Goal: Information Seeking & Learning: Learn about a topic

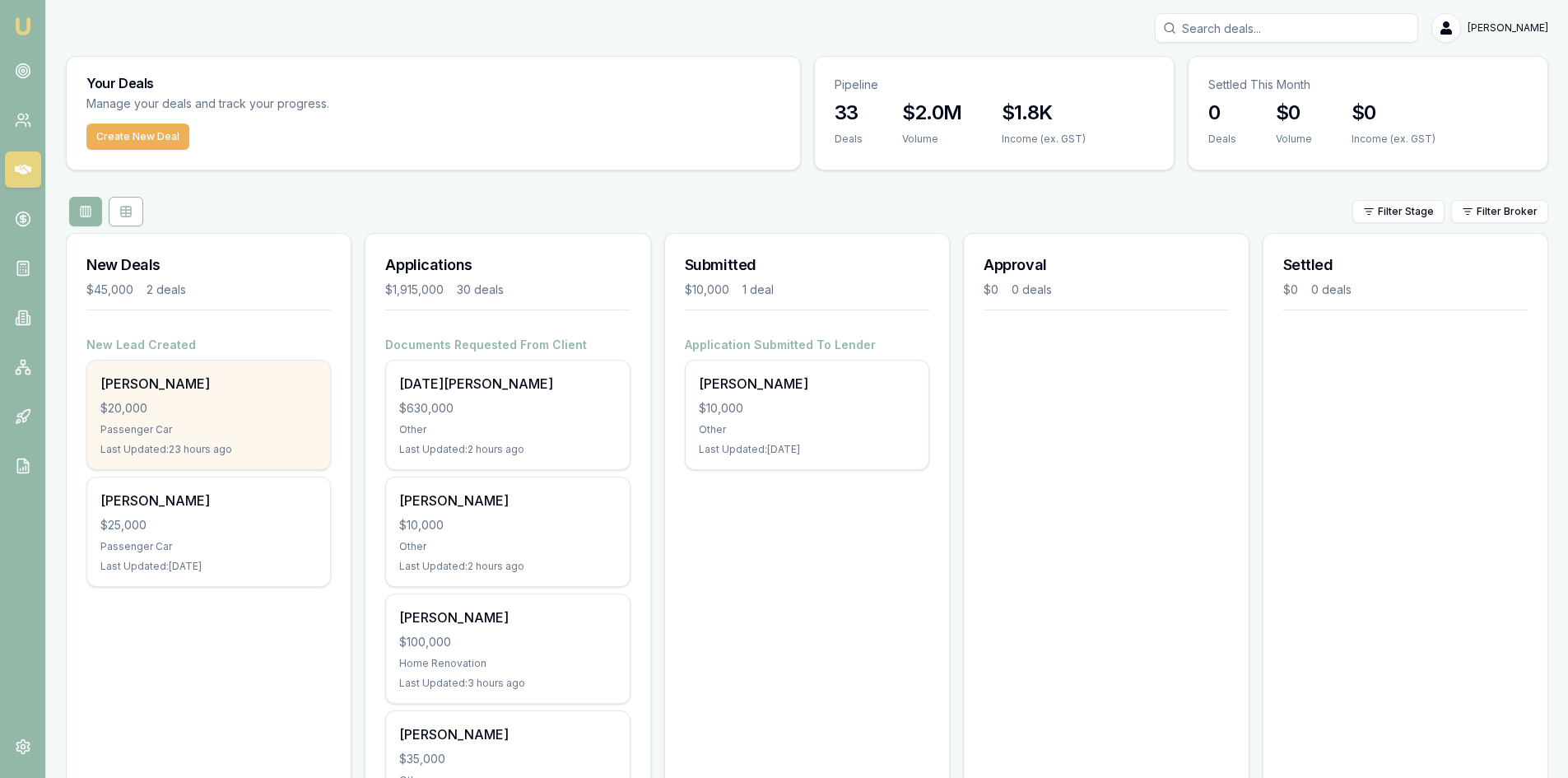
click at [217, 433] on div "Passenger Car" at bounding box center [209, 429] width 217 height 13
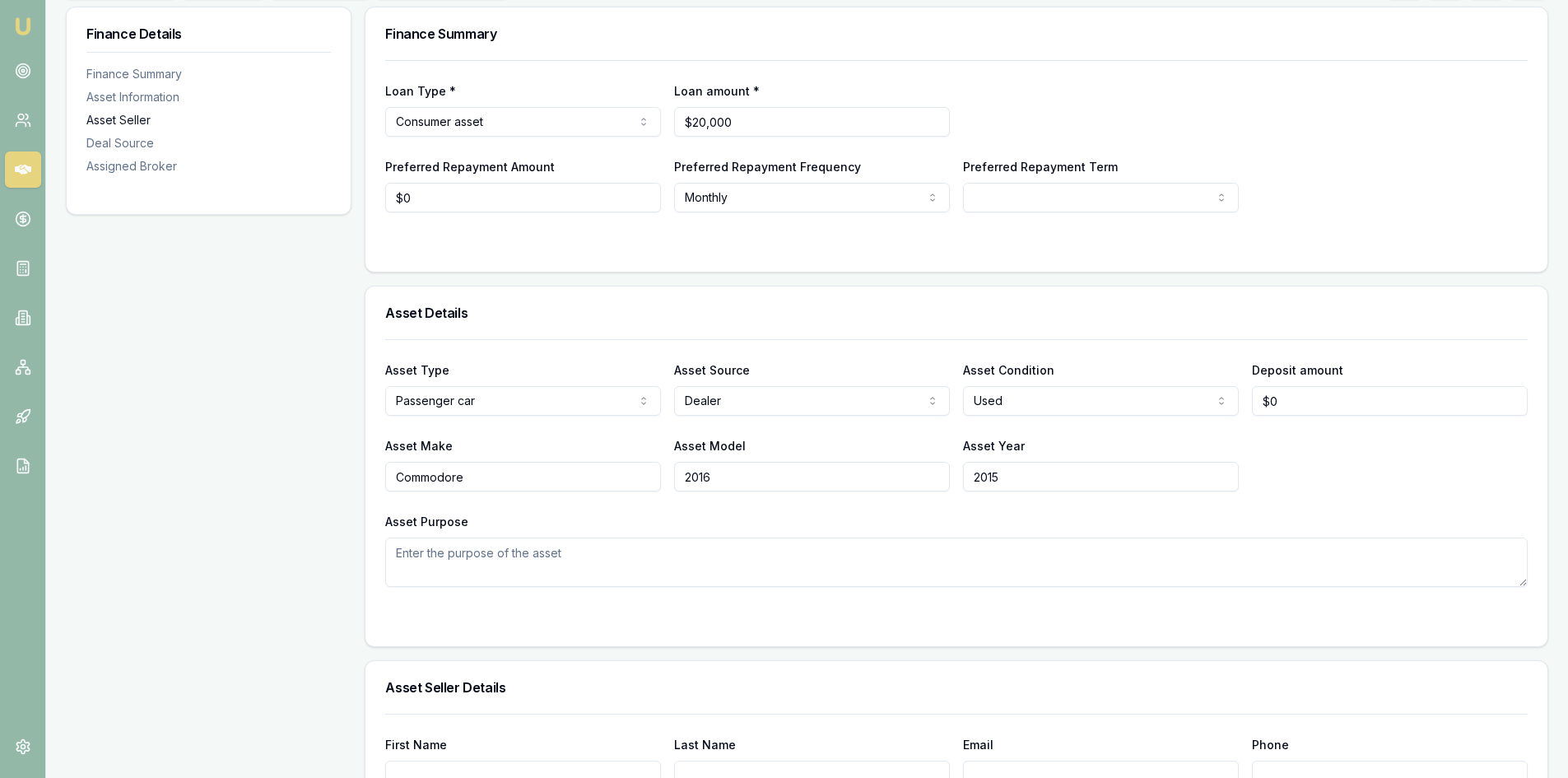
scroll to position [83, 0]
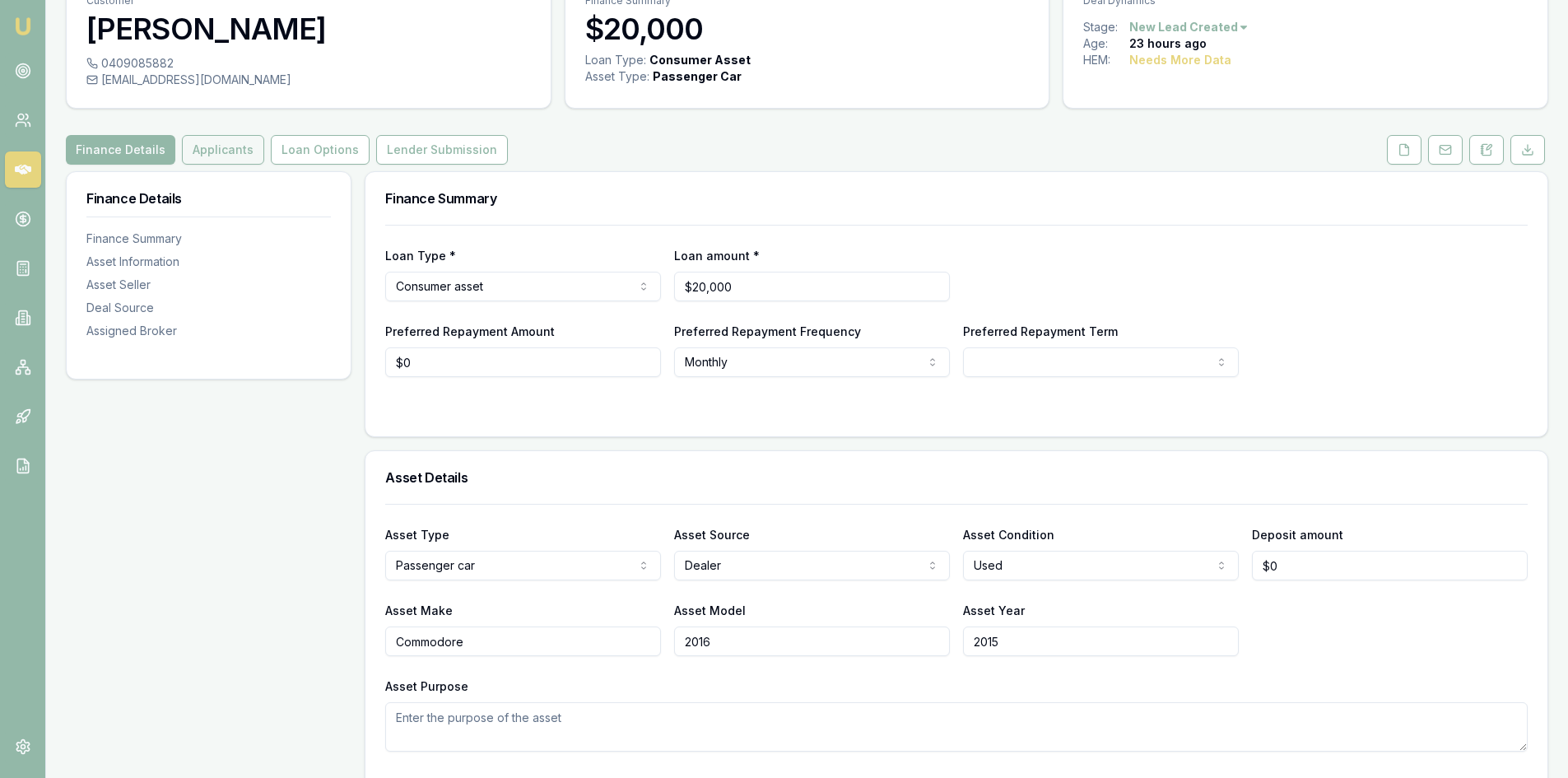
click at [214, 152] on button "Applicants" at bounding box center [223, 150] width 83 height 30
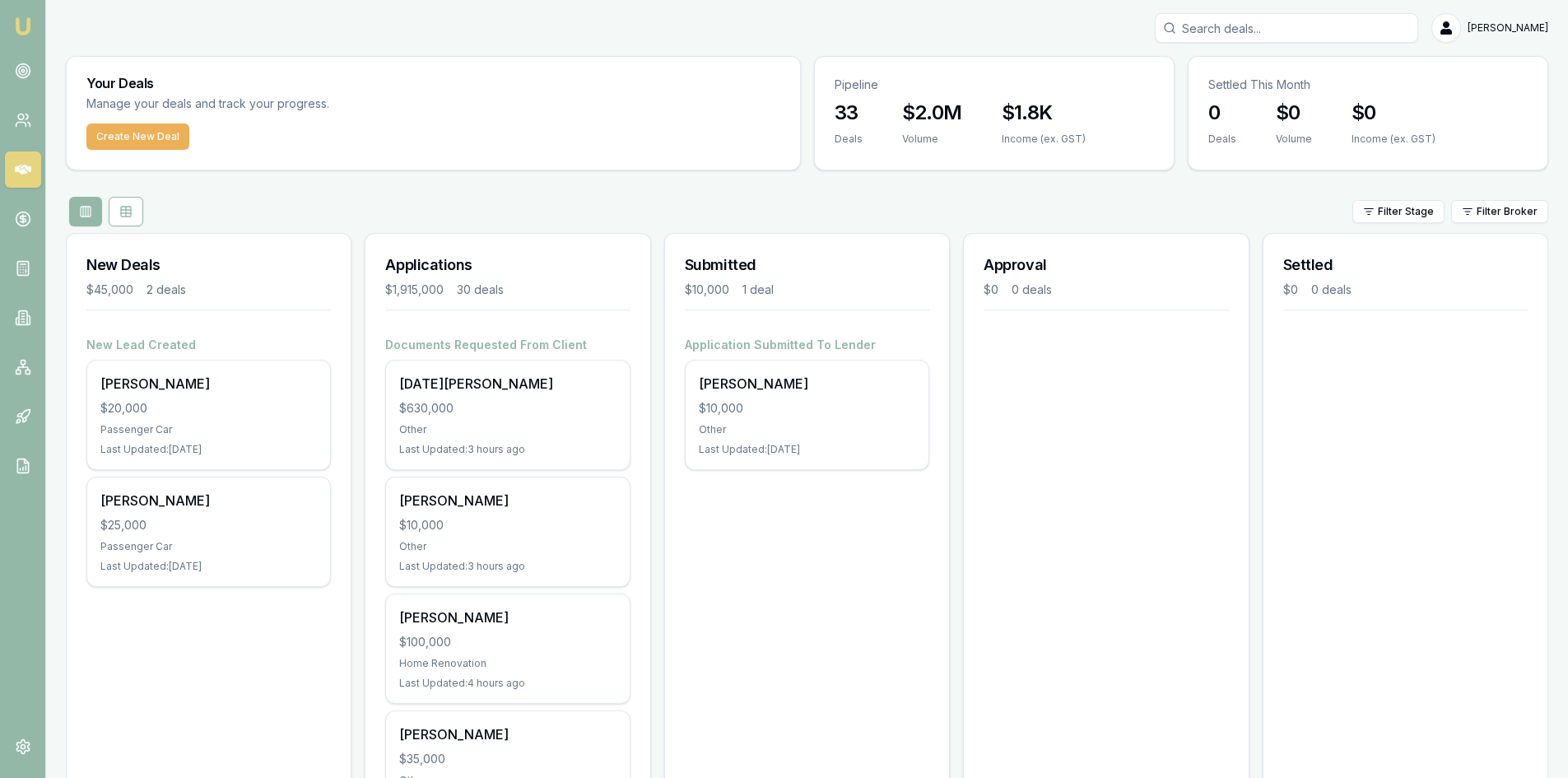
click at [178, 521] on div "$25,000" at bounding box center [209, 525] width 217 height 17
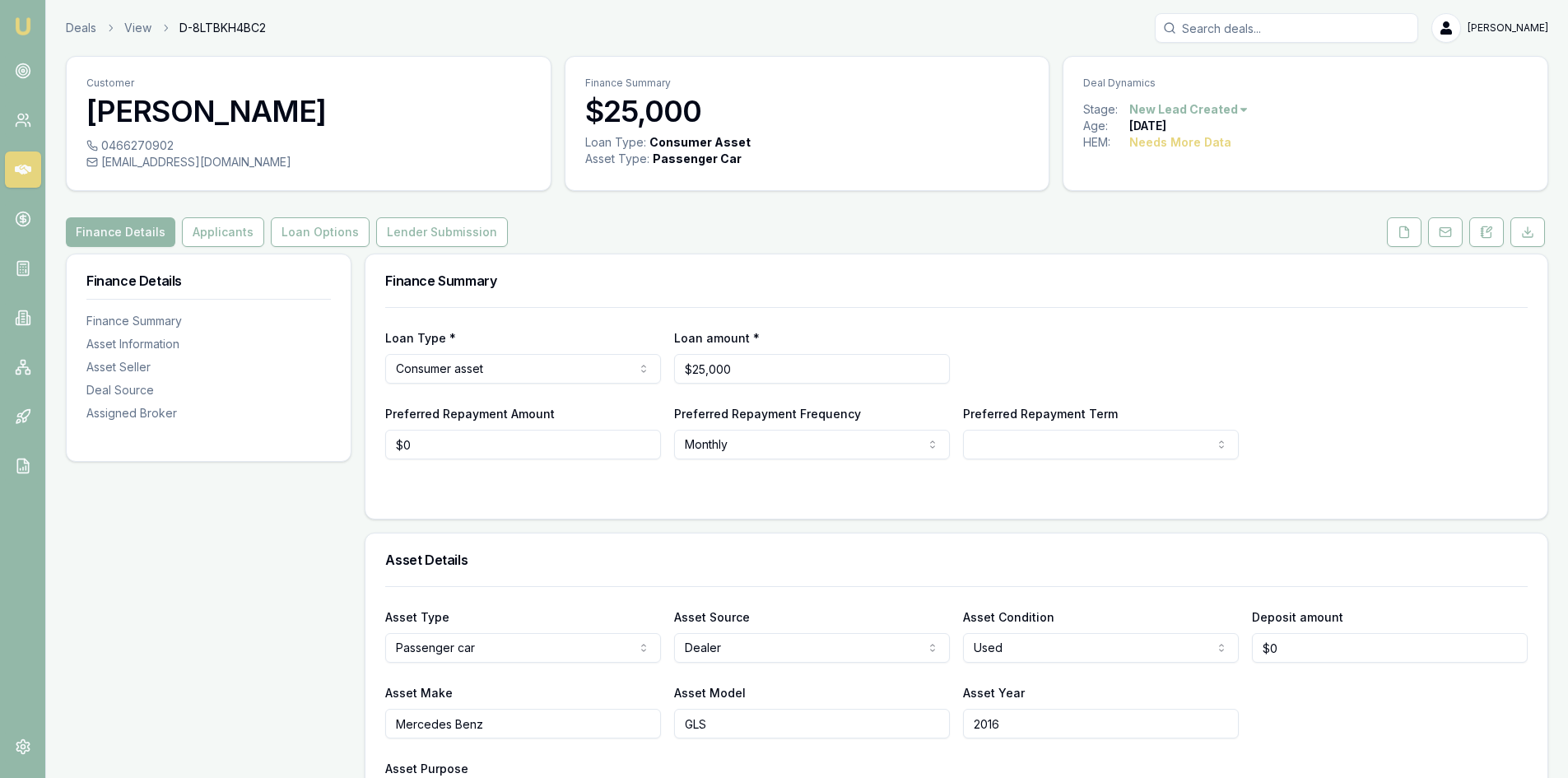
drag, startPoint x: 1400, startPoint y: 234, endPoint x: 1379, endPoint y: 244, distance: 23.3
click at [1401, 234] on icon at bounding box center [1405, 231] width 9 height 11
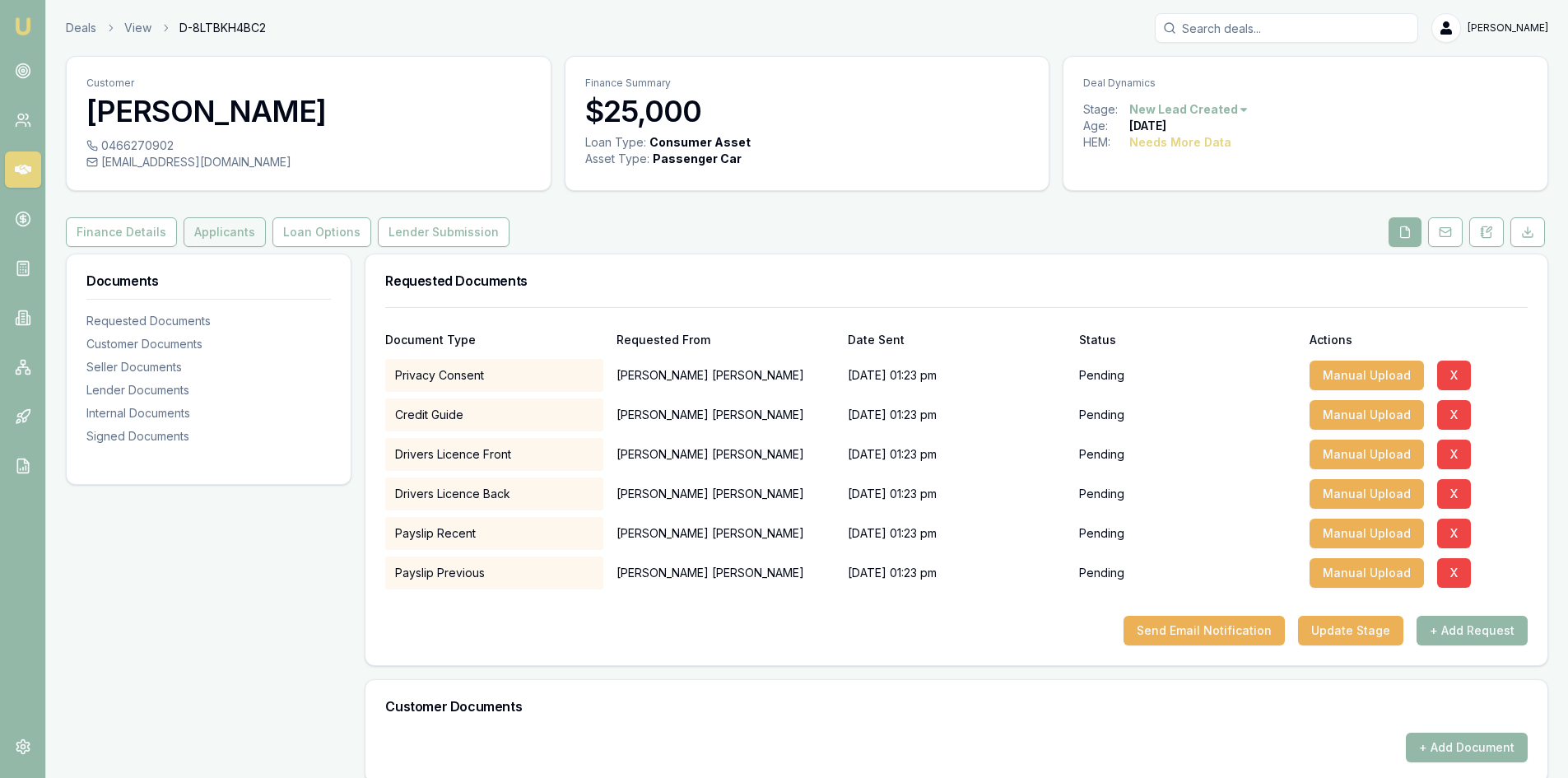
click at [206, 226] on button "Applicants" at bounding box center [225, 232] width 83 height 30
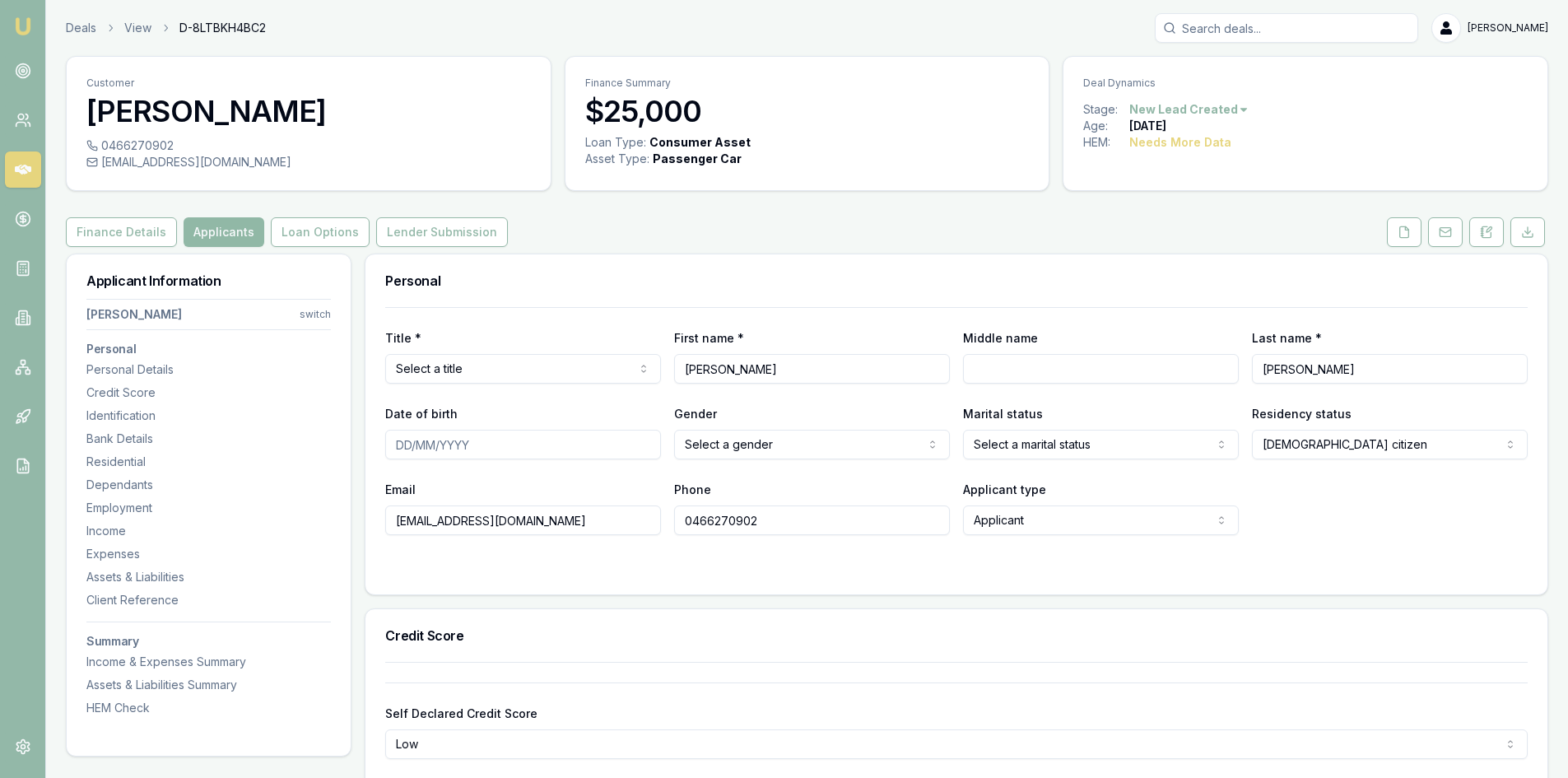
click at [218, 233] on button "Applicants" at bounding box center [224, 232] width 81 height 30
